Goal: Information Seeking & Learning: Learn about a topic

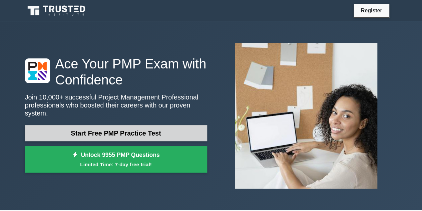
click at [174, 130] on link "Start Free PMP Practice Test" at bounding box center [116, 133] width 182 height 16
click at [182, 129] on link "Start Free PMP Practice Test" at bounding box center [116, 133] width 182 height 16
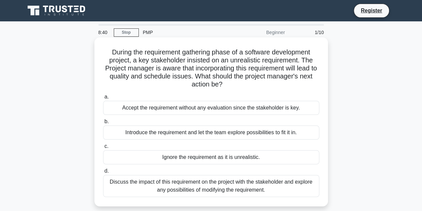
click at [260, 192] on div "Discuss the impact of this requirement on the project with the stakeholder and …" at bounding box center [211, 186] width 216 height 22
click at [103, 173] on input "d. Discuss the impact of this requirement on the project with the stakeholder a…" at bounding box center [103, 171] width 0 height 4
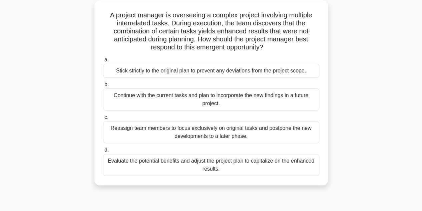
scroll to position [39, 0]
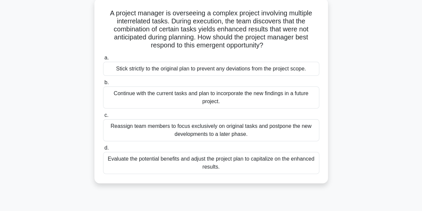
click at [276, 168] on div "Evaluate the potential benefits and adjust the project plan to capitalize on th…" at bounding box center [211, 163] width 216 height 22
click at [103, 150] on input "d. Evaluate the potential benefits and adjust the project plan to capitalize on…" at bounding box center [103, 148] width 0 height 4
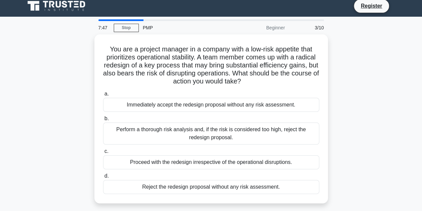
scroll to position [0, 0]
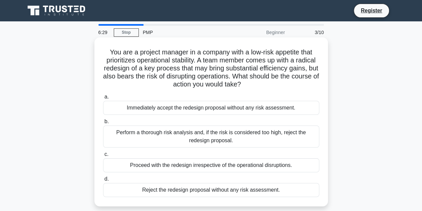
click at [229, 141] on div "Perform a thorough risk analysis and, if the risk is considered too high, rejec…" at bounding box center [211, 136] width 216 height 22
click at [103, 124] on input "b. Perform a thorough risk analysis and, if the risk is considered too high, re…" at bounding box center [103, 121] width 0 height 4
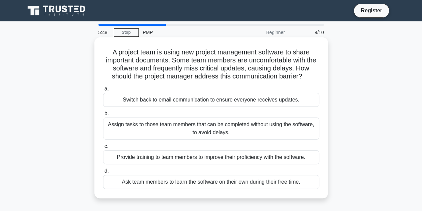
click at [270, 157] on div "Provide training to team members to improve their proficiency with the software." at bounding box center [211, 157] width 216 height 14
click at [103, 149] on input "c. Provide training to team members to improve their proficiency with the softw…" at bounding box center [103, 146] width 0 height 4
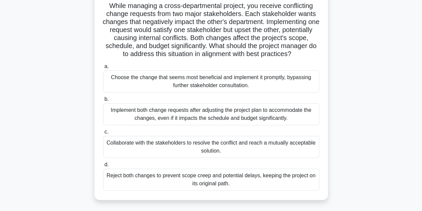
scroll to position [49, 0]
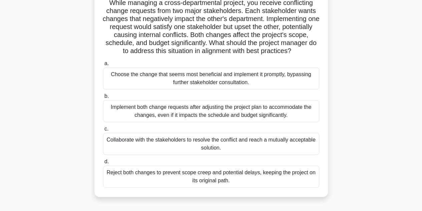
click at [270, 154] on div "Collaborate with the stakeholders to resolve the conflict and reach a mutually …" at bounding box center [211, 144] width 216 height 22
click at [103, 131] on input "c. Collaborate with the stakeholders to resolve the conflict and reach a mutual…" at bounding box center [103, 129] width 0 height 4
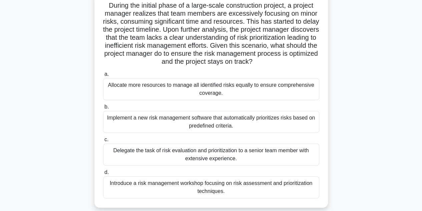
scroll to position [50, 0]
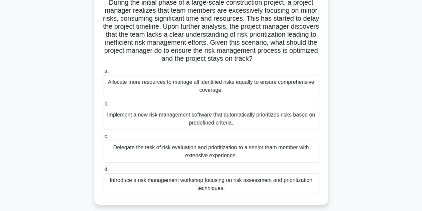
click at [286, 83] on div "Allocate more resources to manage all identified risks equally to ensure compre…" at bounding box center [211, 86] width 216 height 22
click at [103, 73] on input "a. Allocate more resources to manage all identified risks equally to ensure com…" at bounding box center [103, 71] width 0 height 4
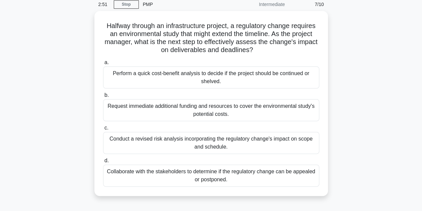
scroll to position [28, 0]
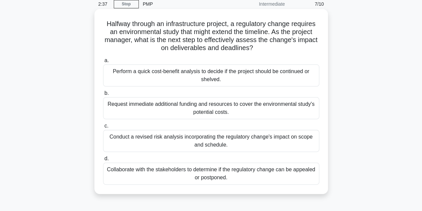
click at [265, 180] on div "Collaborate with the stakeholders to determine if the regulatory change can be …" at bounding box center [211, 174] width 216 height 22
click at [103, 161] on input "d. Collaborate with the stakeholders to determine if the regulatory change can …" at bounding box center [103, 159] width 0 height 4
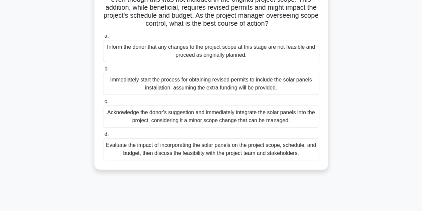
scroll to position [80, 0]
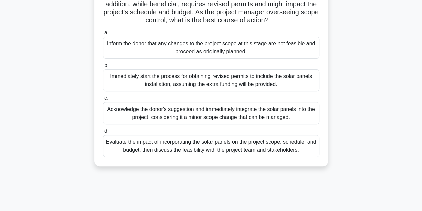
click at [277, 157] on div "Evaluate the impact of incorporating the solar panels on the project scope, sch…" at bounding box center [211, 146] width 216 height 22
click at [103, 133] on input "d. Evaluate the impact of incorporating the solar panels on the project scope, …" at bounding box center [103, 131] width 0 height 4
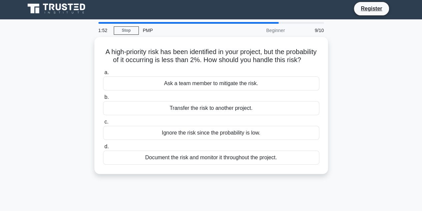
scroll to position [0, 0]
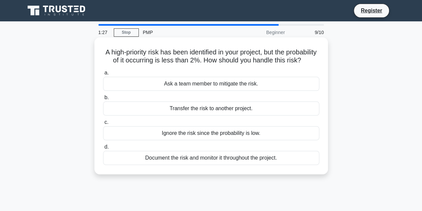
click at [270, 165] on div "Document the risk and monitor it throughout the project." at bounding box center [211, 158] width 216 height 14
click at [103, 149] on input "d. Document the risk and monitor it throughout the project." at bounding box center [103, 147] width 0 height 4
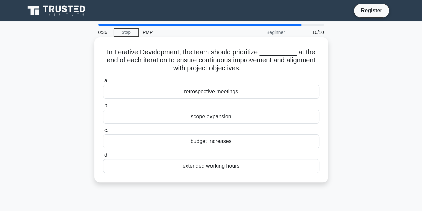
click at [239, 96] on div "retrospective meetings" at bounding box center [211, 92] width 216 height 14
click at [103, 83] on input "a. retrospective meetings" at bounding box center [103, 81] width 0 height 4
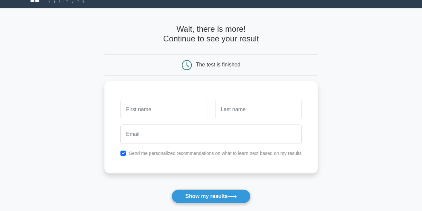
scroll to position [7, 0]
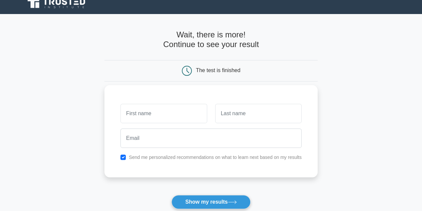
click at [146, 118] on input "text" at bounding box center [163, 113] width 86 height 19
type input "[PERSON_NAME]"
click at [222, 114] on input "text" at bounding box center [258, 113] width 86 height 19
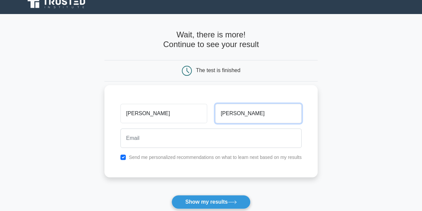
type input "[PERSON_NAME]"
click at [215, 125] on div "[PERSON_NAME]" at bounding box center [258, 113] width 94 height 25
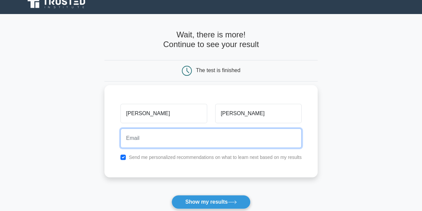
click at [199, 139] on input "email" at bounding box center [210, 137] width 181 height 19
type input "brantongaucho@gmail.com"
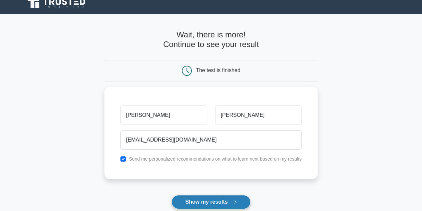
click at [208, 201] on button "Show my results" at bounding box center [211, 202] width 79 height 14
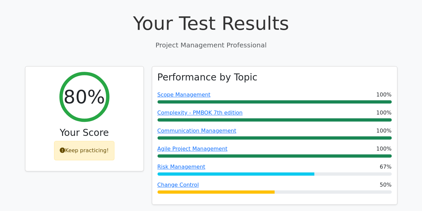
scroll to position [235, 0]
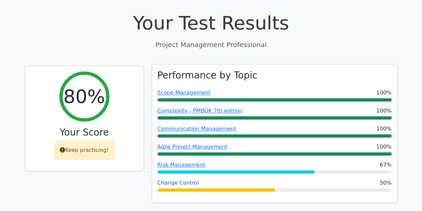
click at [178, 180] on link "Change Control" at bounding box center [178, 183] width 41 height 6
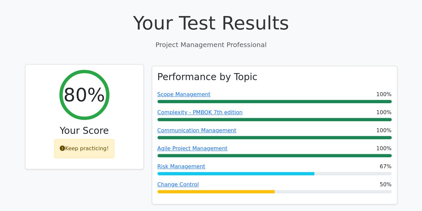
click at [76, 139] on div "Keep practicing!" at bounding box center [84, 148] width 60 height 19
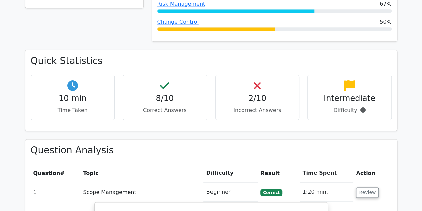
scroll to position [398, 0]
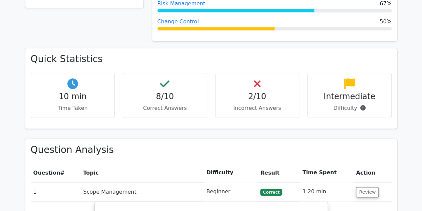
click at [257, 92] on h4 "2/10" at bounding box center [257, 97] width 73 height 10
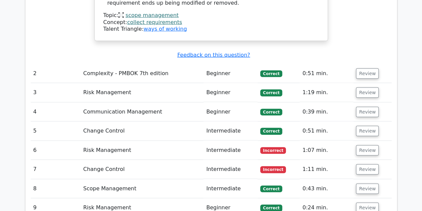
scroll to position [857, 0]
click at [367, 146] on button "Review" at bounding box center [367, 151] width 23 height 10
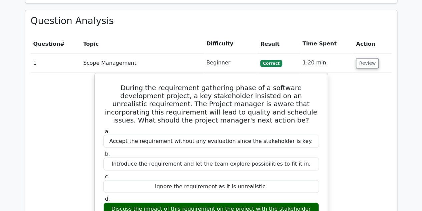
scroll to position [523, 0]
